Goal: Find specific page/section: Find specific page/section

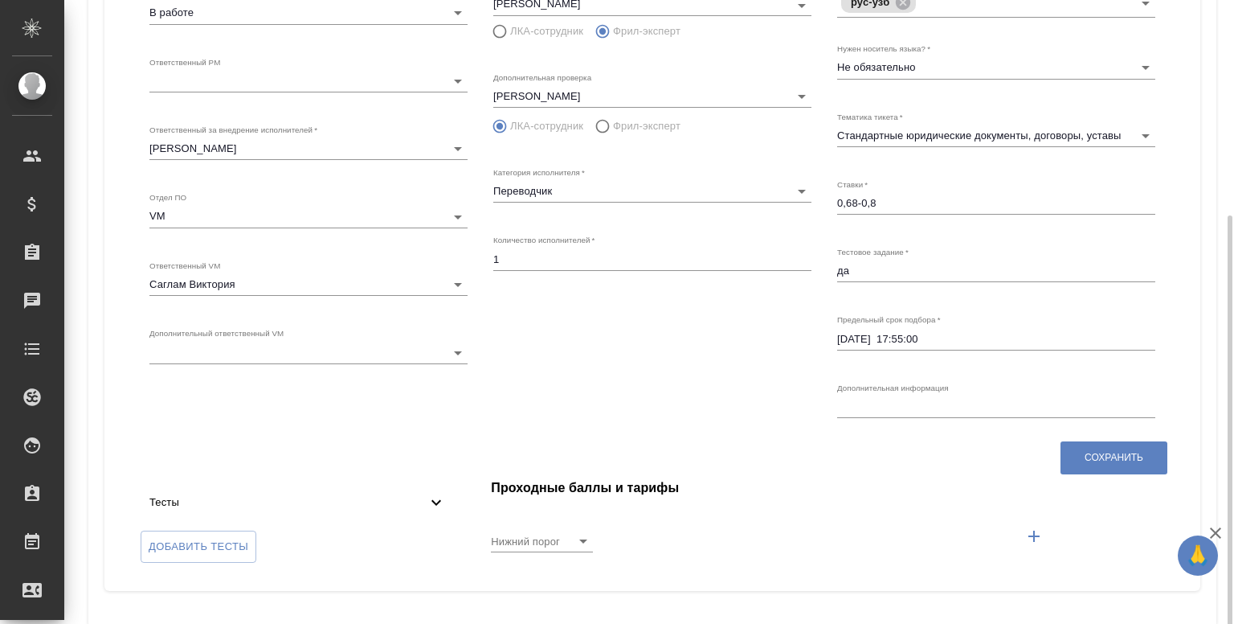
scroll to position [251, 0]
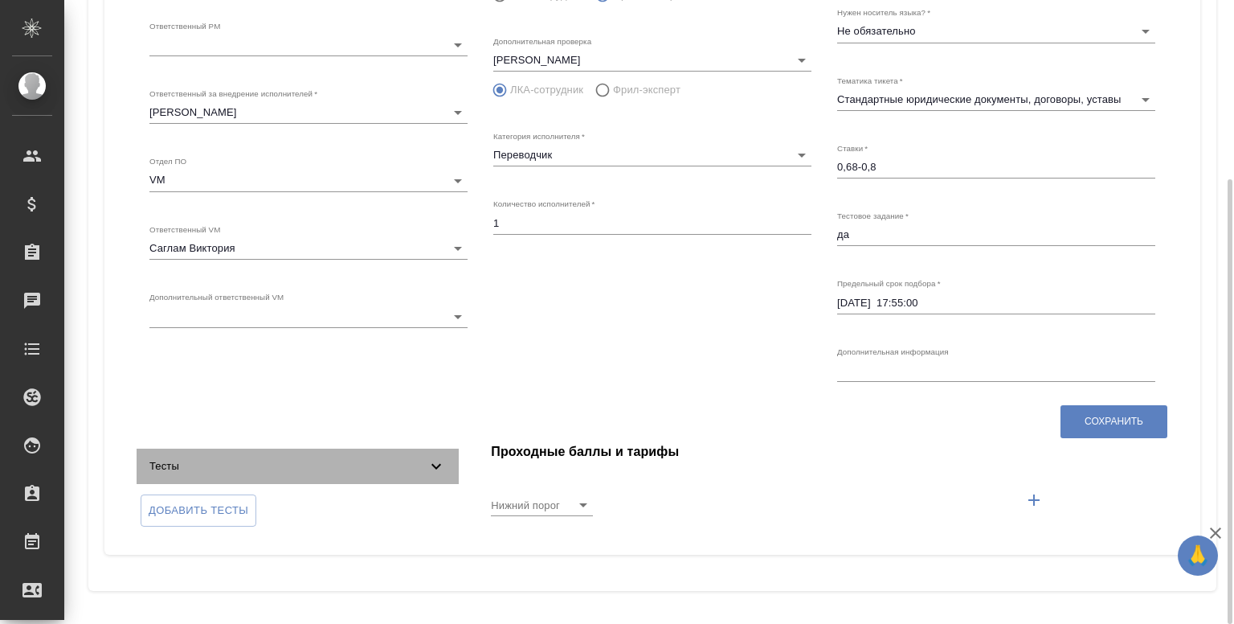
click at [444, 463] on icon at bounding box center [436, 465] width 19 height 19
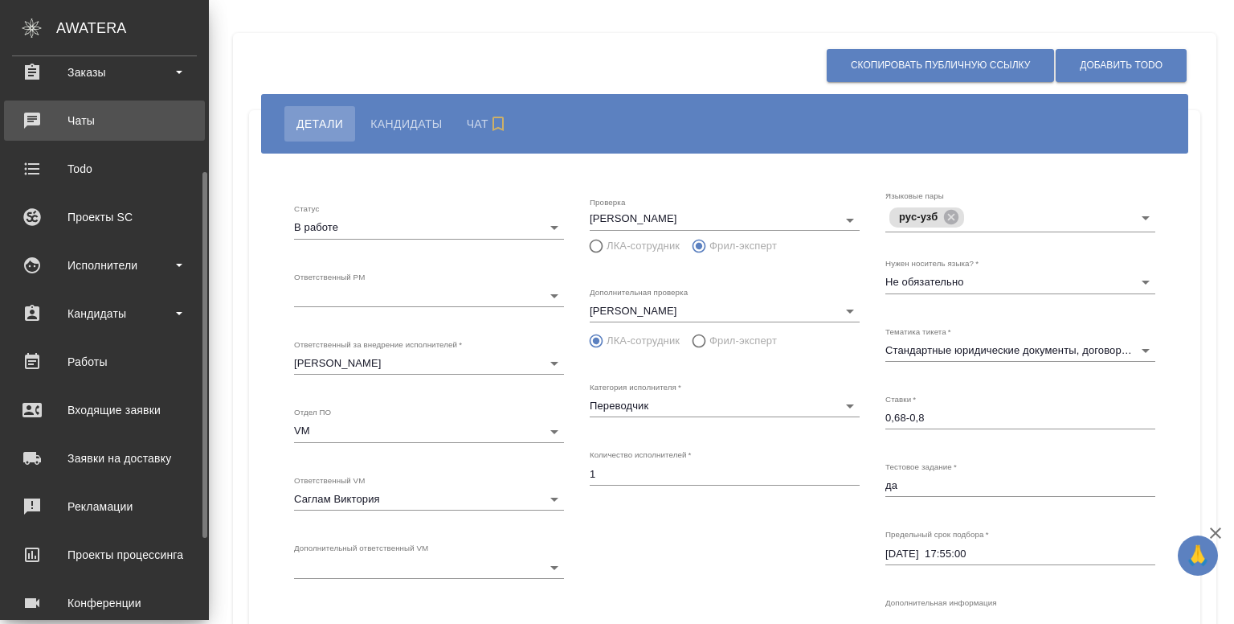
scroll to position [180, 0]
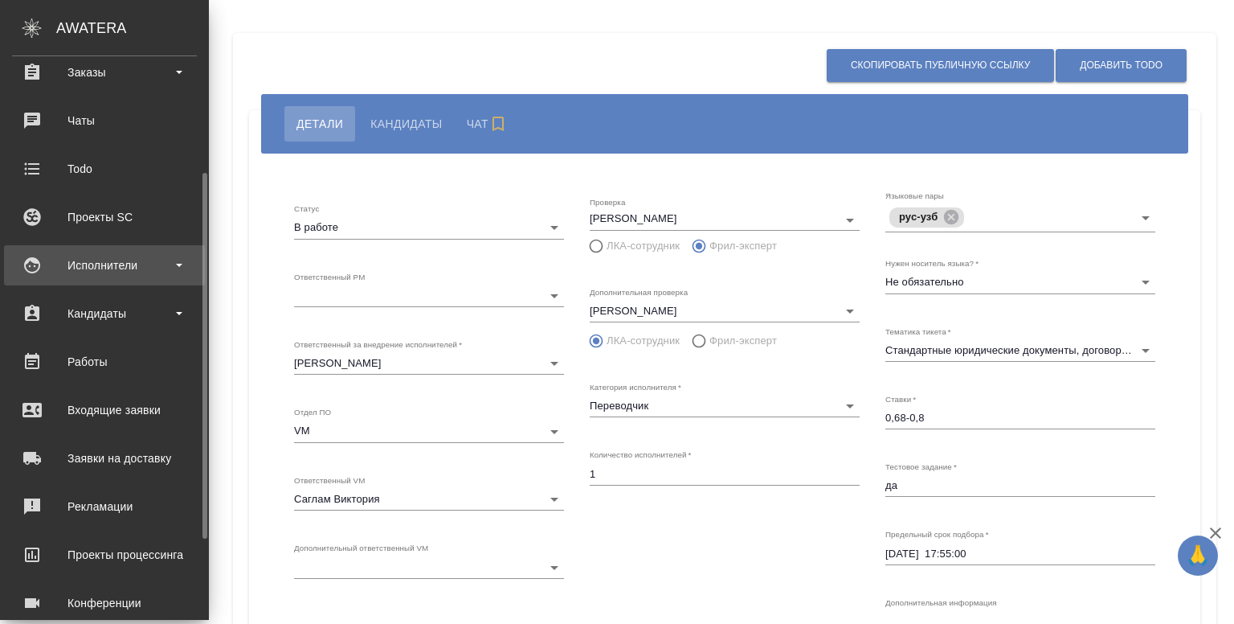
click at [124, 274] on div "Исполнители" at bounding box center [104, 265] width 185 height 24
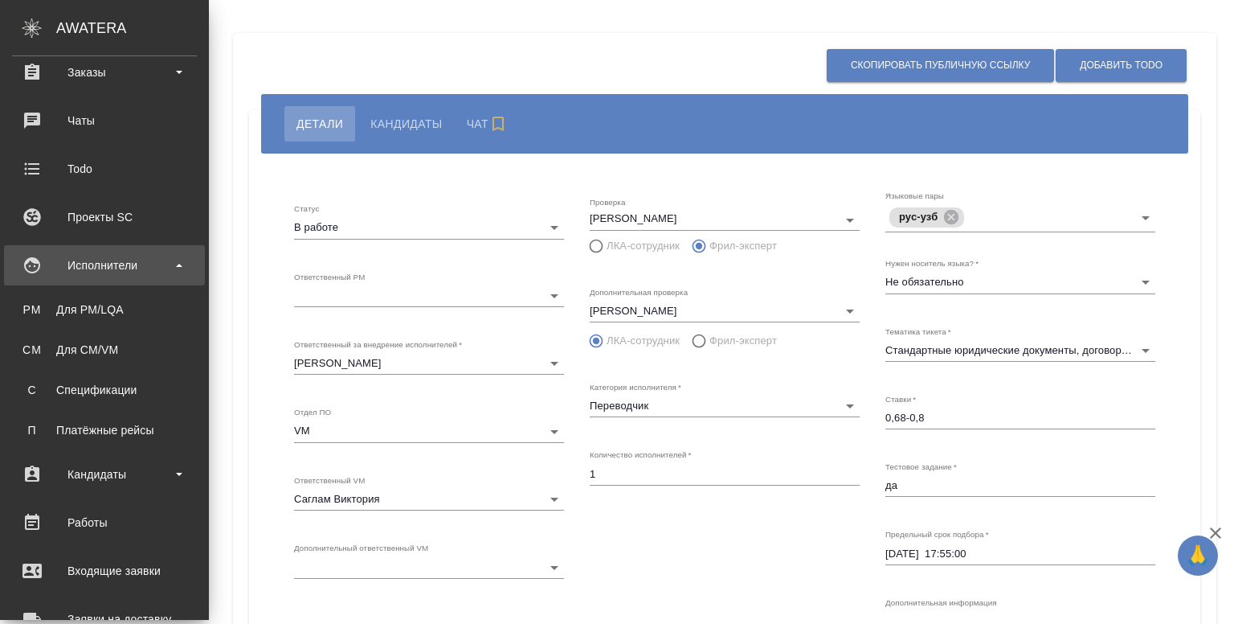
click at [116, 272] on div "Исполнители" at bounding box center [104, 265] width 185 height 24
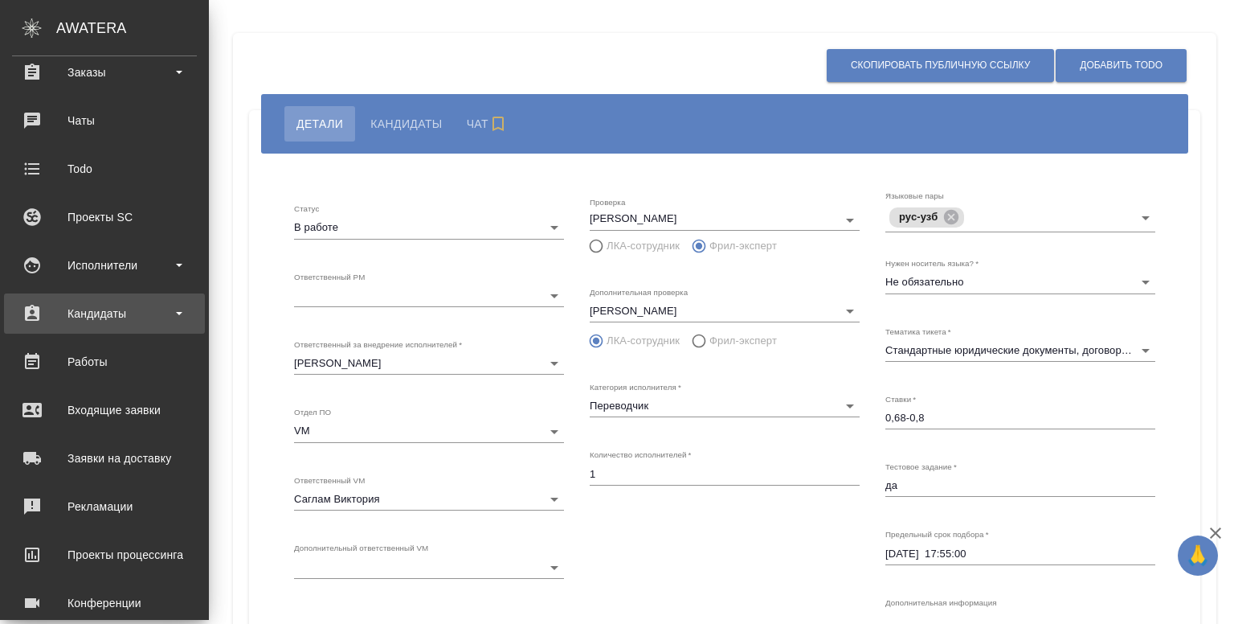
click at [106, 309] on div "Кандидаты" at bounding box center [104, 313] width 185 height 24
